Goal: Transaction & Acquisition: Purchase product/service

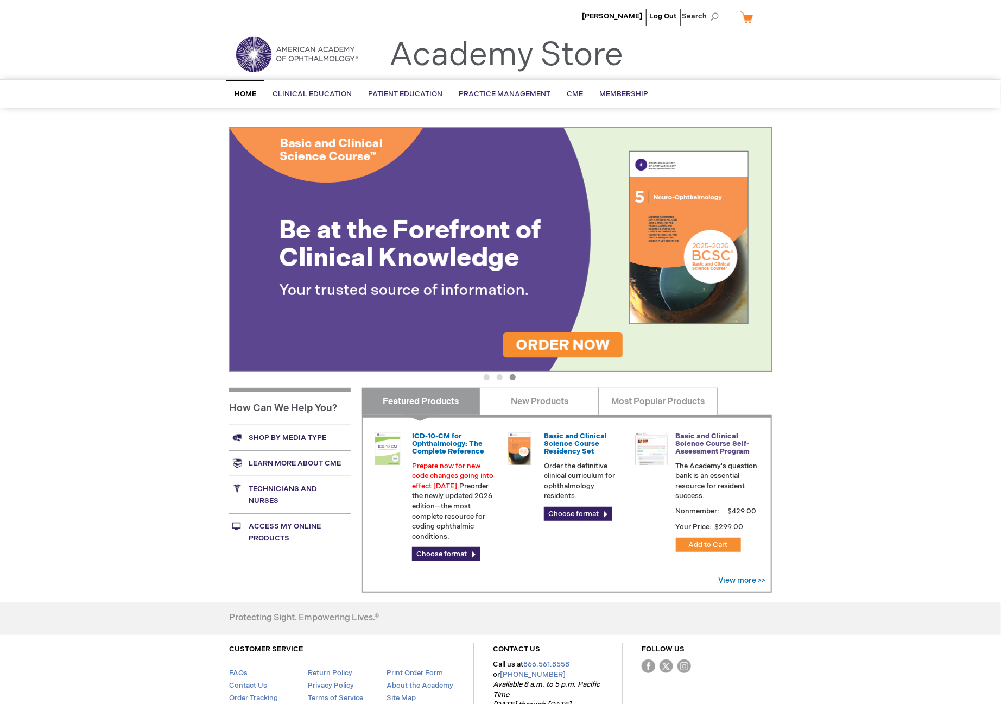
type input "MJTsang"
click at [732, 446] on link "Basic and Clinical Science Course Self-Assessment Program" at bounding box center [713, 444] width 74 height 24
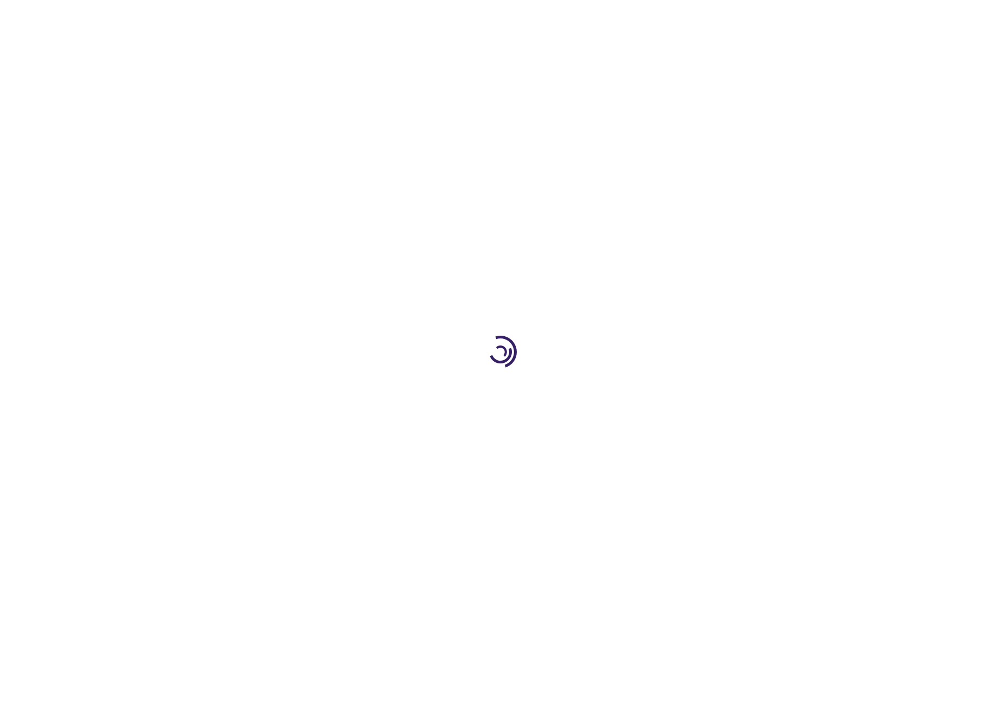
type input "1"
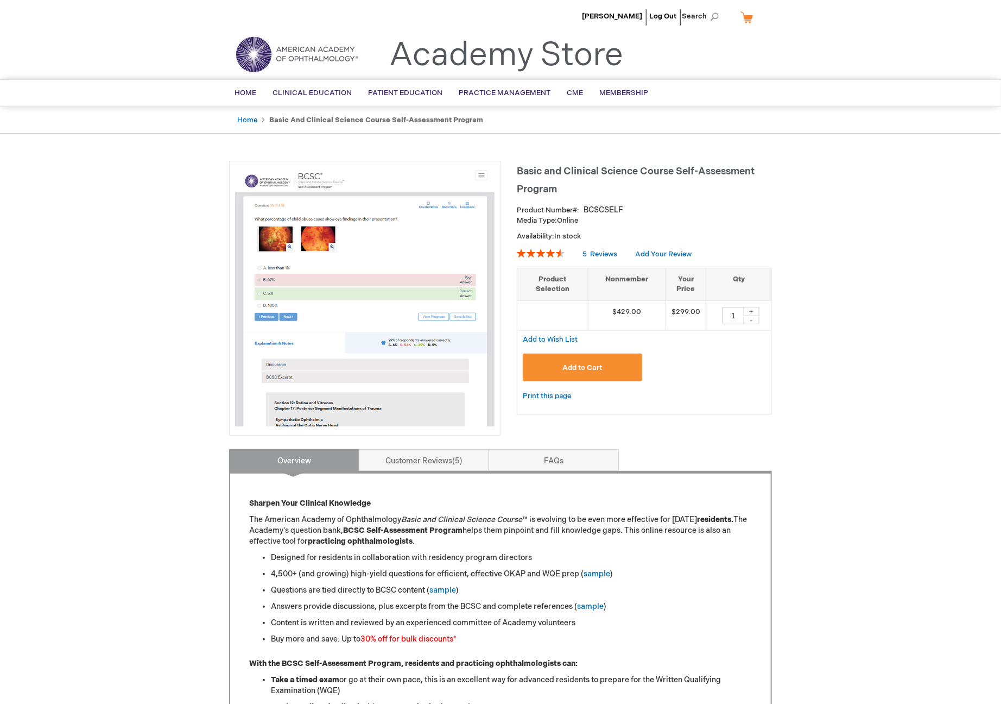
type input "MJTsang"
click at [807, 416] on div "MJ Tsang Log Out Search My Cart CLOSE RECENTLY ADDED ITEM(S) Close There are no…" at bounding box center [500, 709] width 1001 height 1419
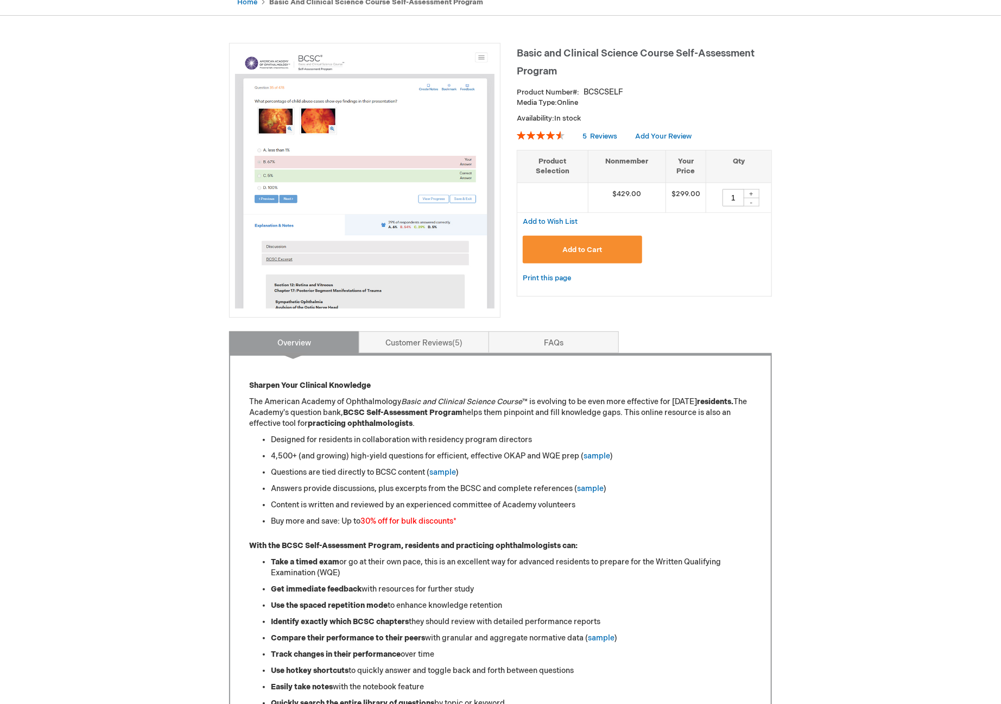
scroll to position [121, 0]
